Goal: Check status: Check status

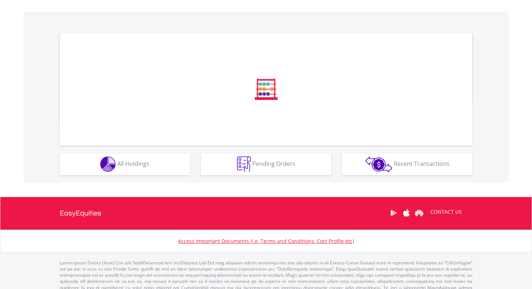
scroll to position [225, 0]
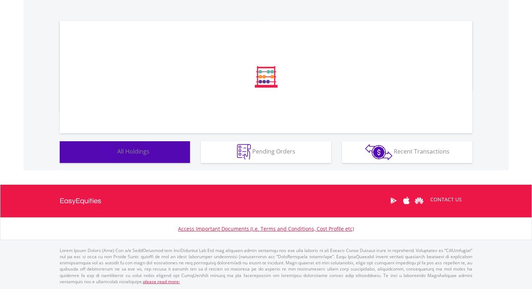
click at [143, 152] on span "All Holdings" at bounding box center [133, 151] width 32 height 8
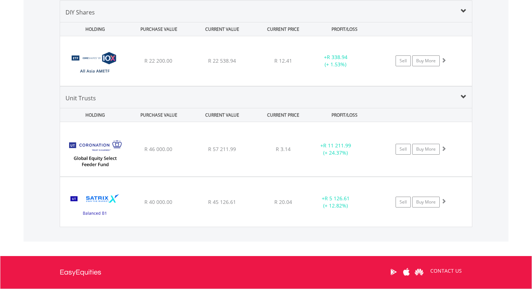
scroll to position [70, 138]
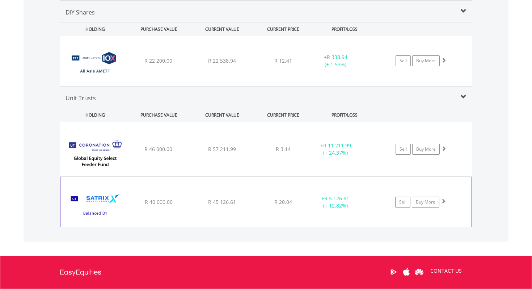
click at [279, 176] on div "﻿ Satrix Balanced B1 R 40 000.00 R 45 126.61 R 20.04 + R 5 126.61 (+ 12.82%) Se…" at bounding box center [266, 149] width 412 height 54
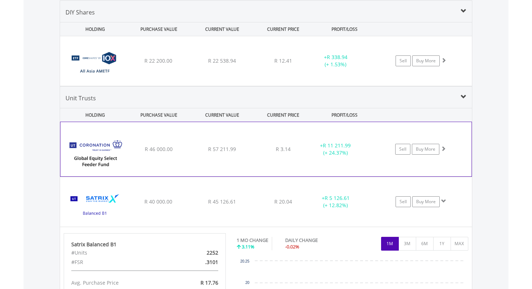
click at [282, 138] on div "﻿ Coronation Global Equity FF Class P R 46 000.00 R 57 211.99 R 3.14 + R 11 211…" at bounding box center [265, 149] width 411 height 54
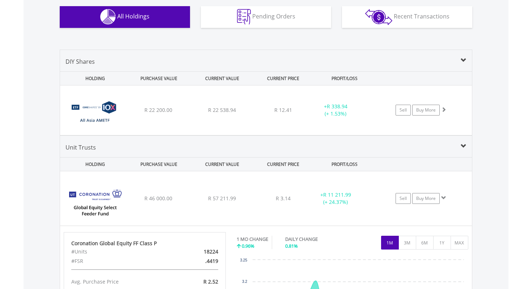
scroll to position [468, 0]
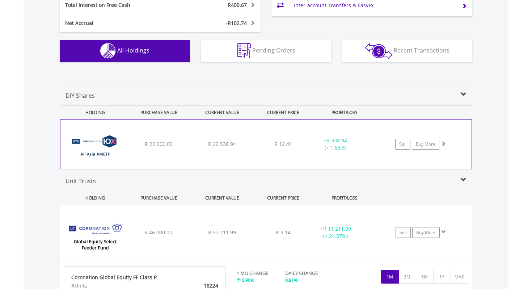
click at [294, 145] on div "R 12.41" at bounding box center [284, 144] width 58 height 7
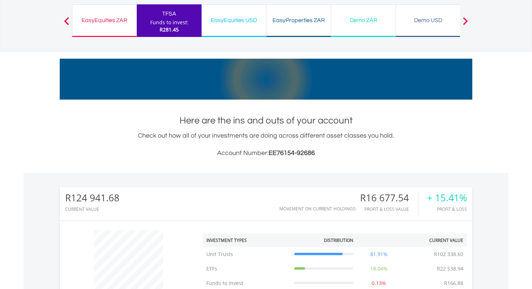
scroll to position [0, 0]
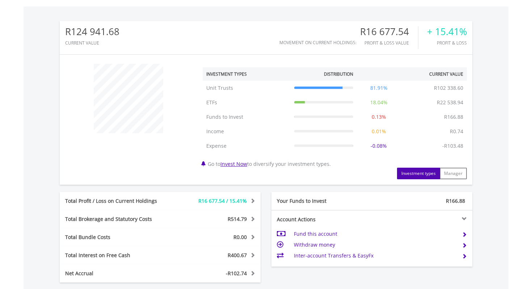
scroll to position [70, 138]
drag, startPoint x: 361, startPoint y: 33, endPoint x: 414, endPoint y: 33, distance: 52.9
click at [414, 33] on div "R16 677.54" at bounding box center [389, 31] width 58 height 11
